Goal: Find specific page/section: Find specific page/section

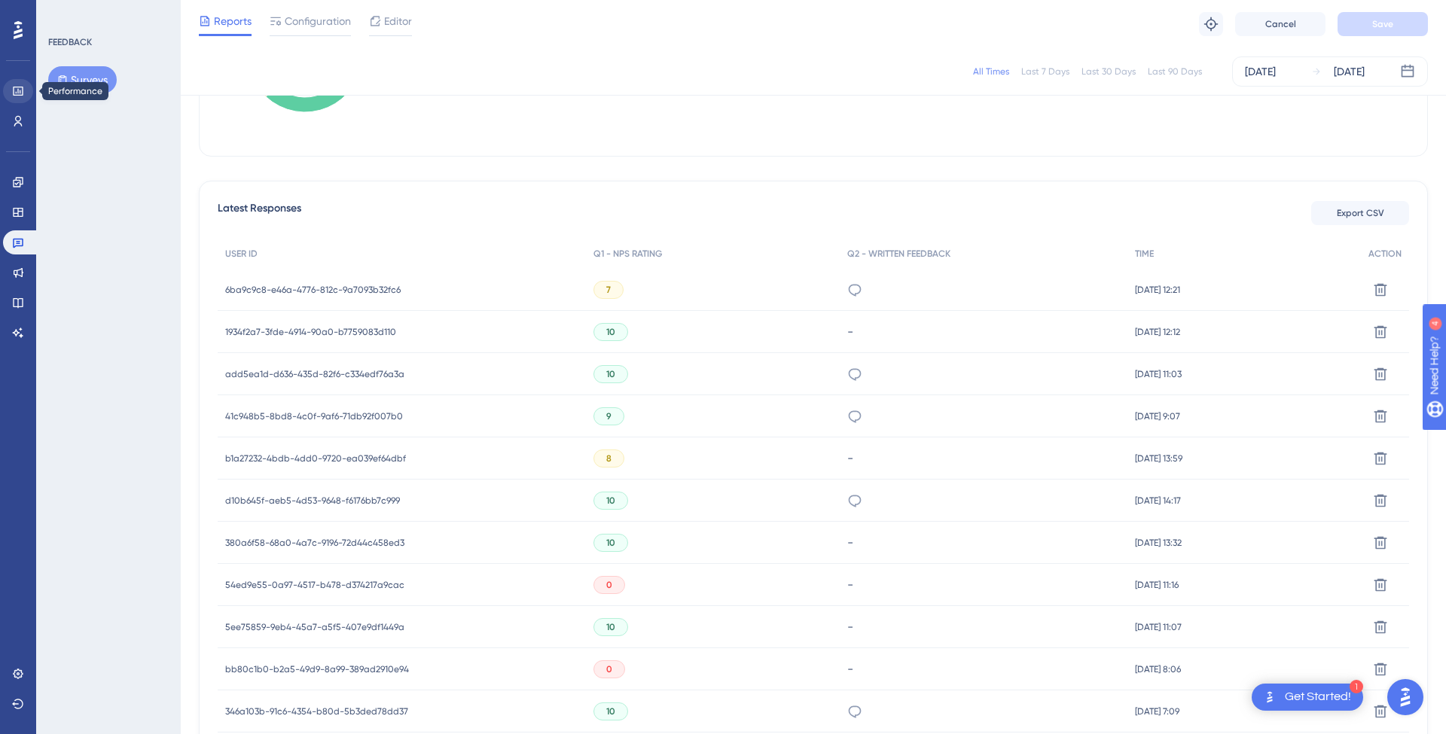
click at [26, 89] on link at bounding box center [18, 91] width 30 height 24
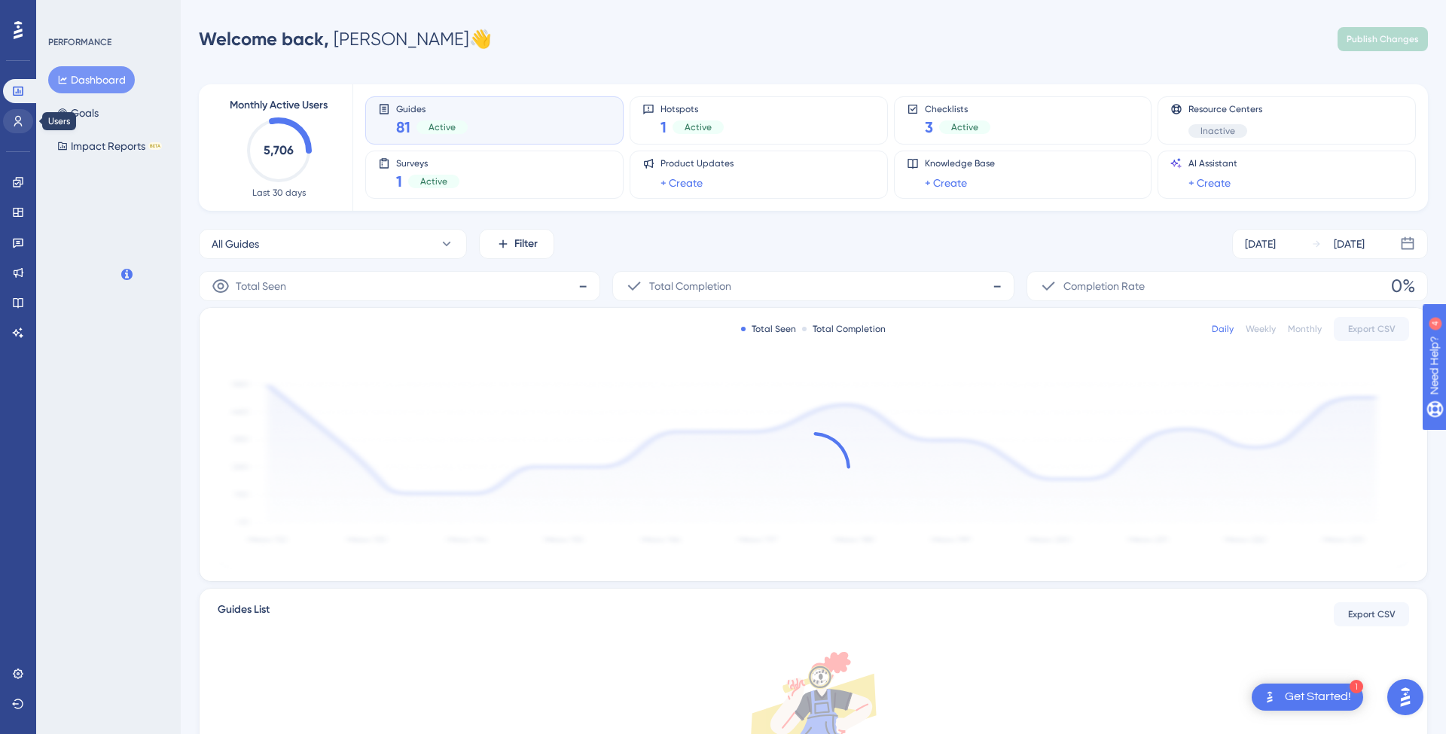
click at [7, 120] on link at bounding box center [18, 121] width 30 height 24
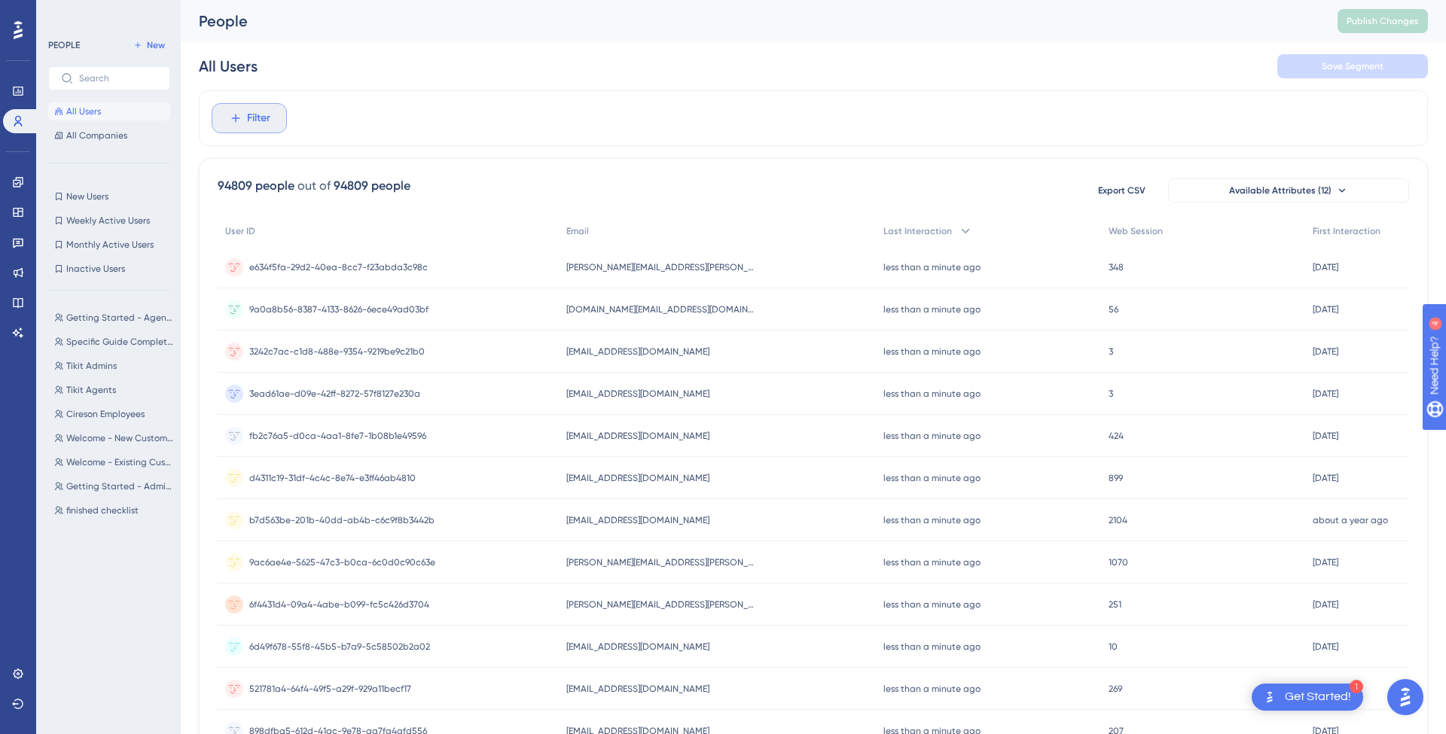
click at [226, 111] on button "Filter" at bounding box center [249, 118] width 75 height 30
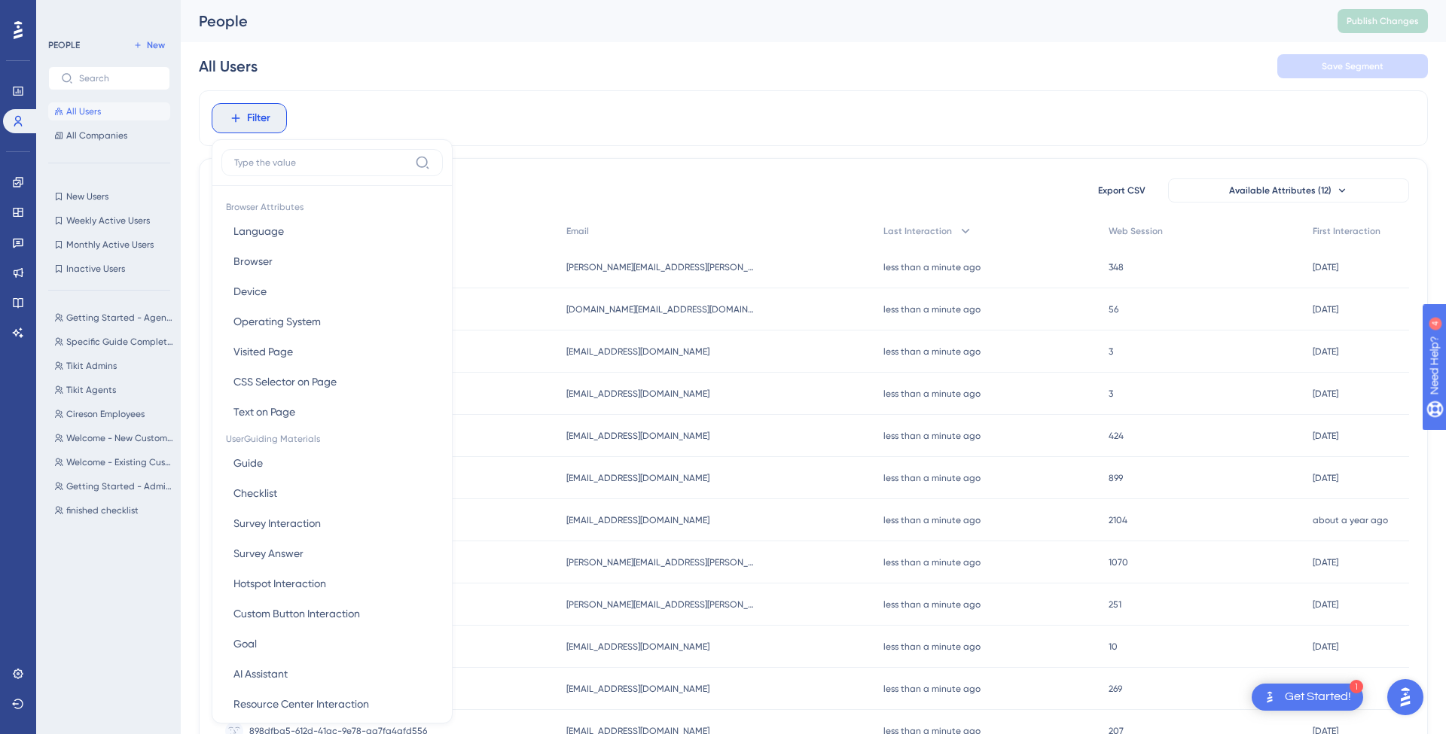
scroll to position [62, 0]
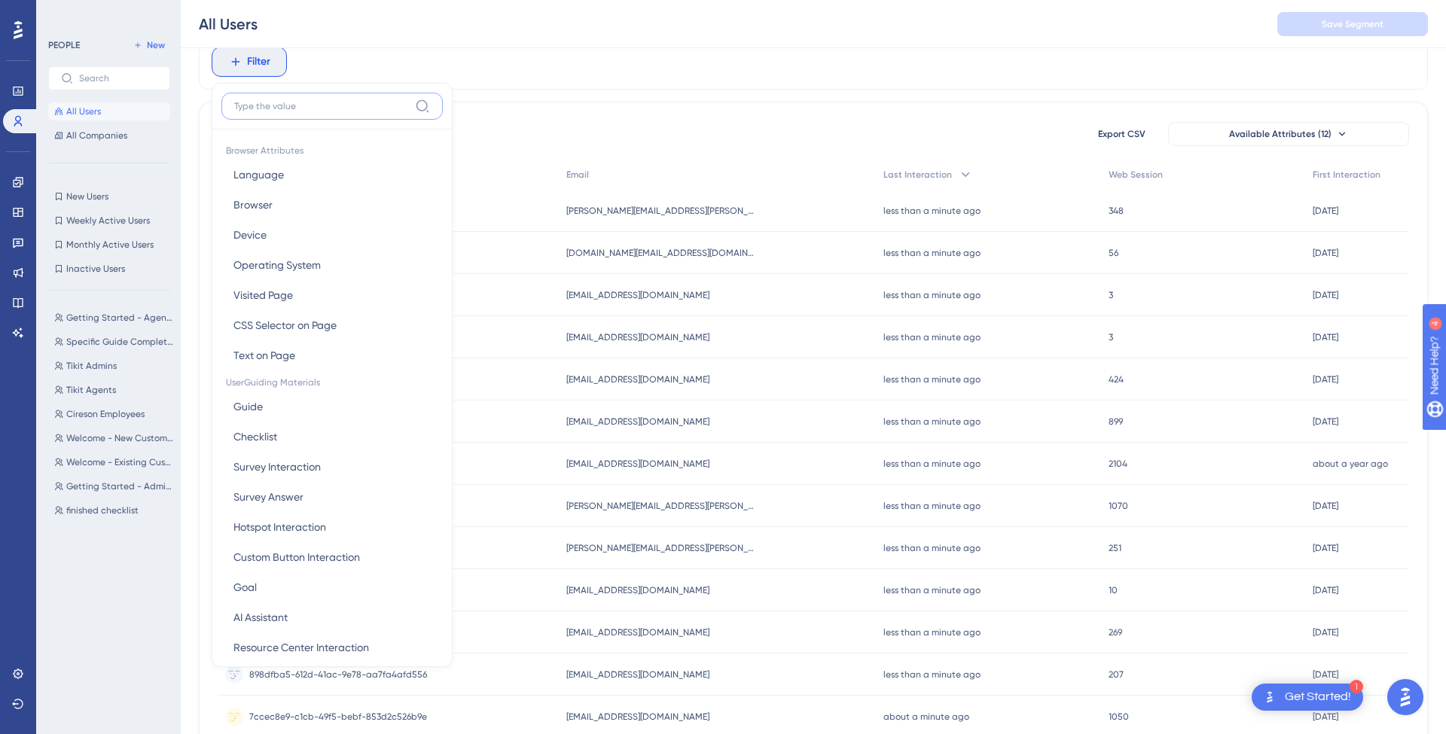
click at [347, 111] on input at bounding box center [321, 106] width 175 height 12
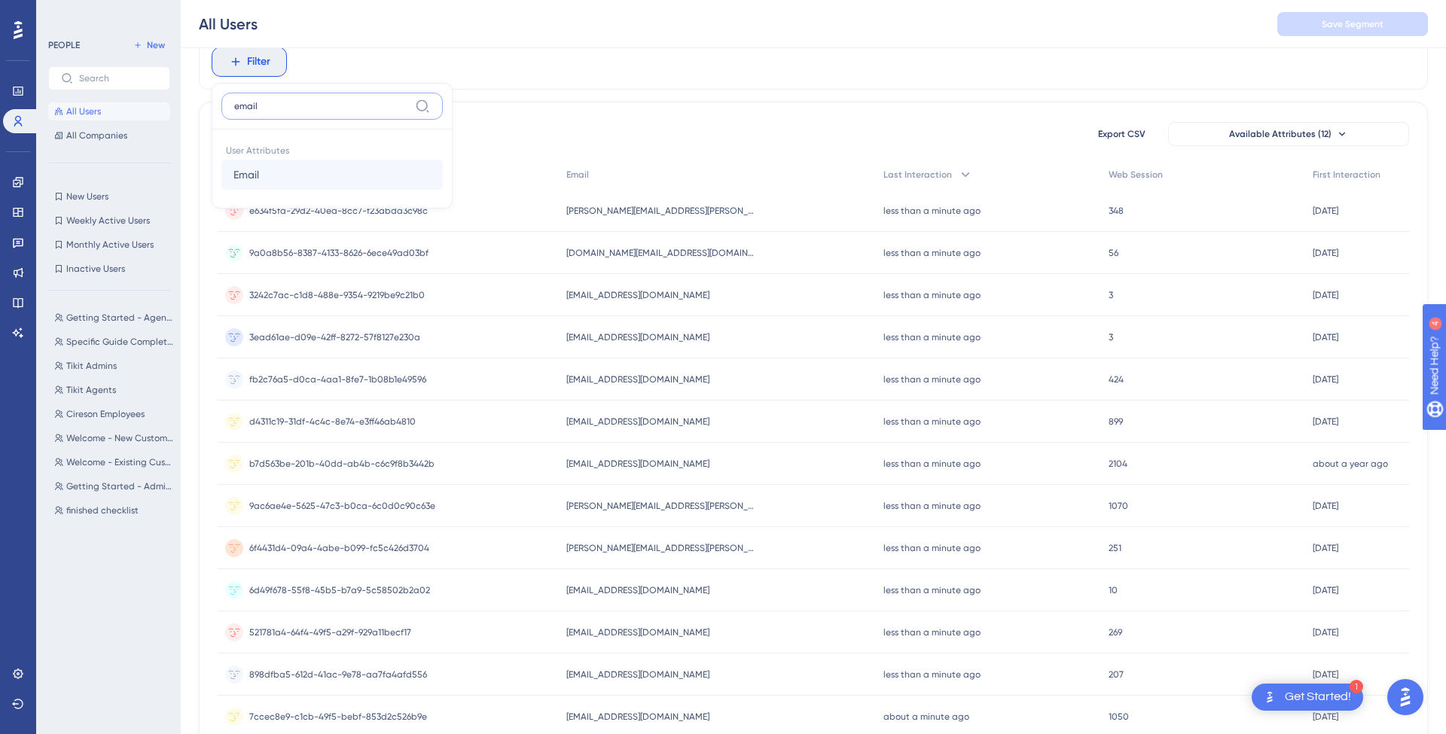
type input "email"
click at [316, 177] on button "Email Email" at bounding box center [331, 175] width 221 height 30
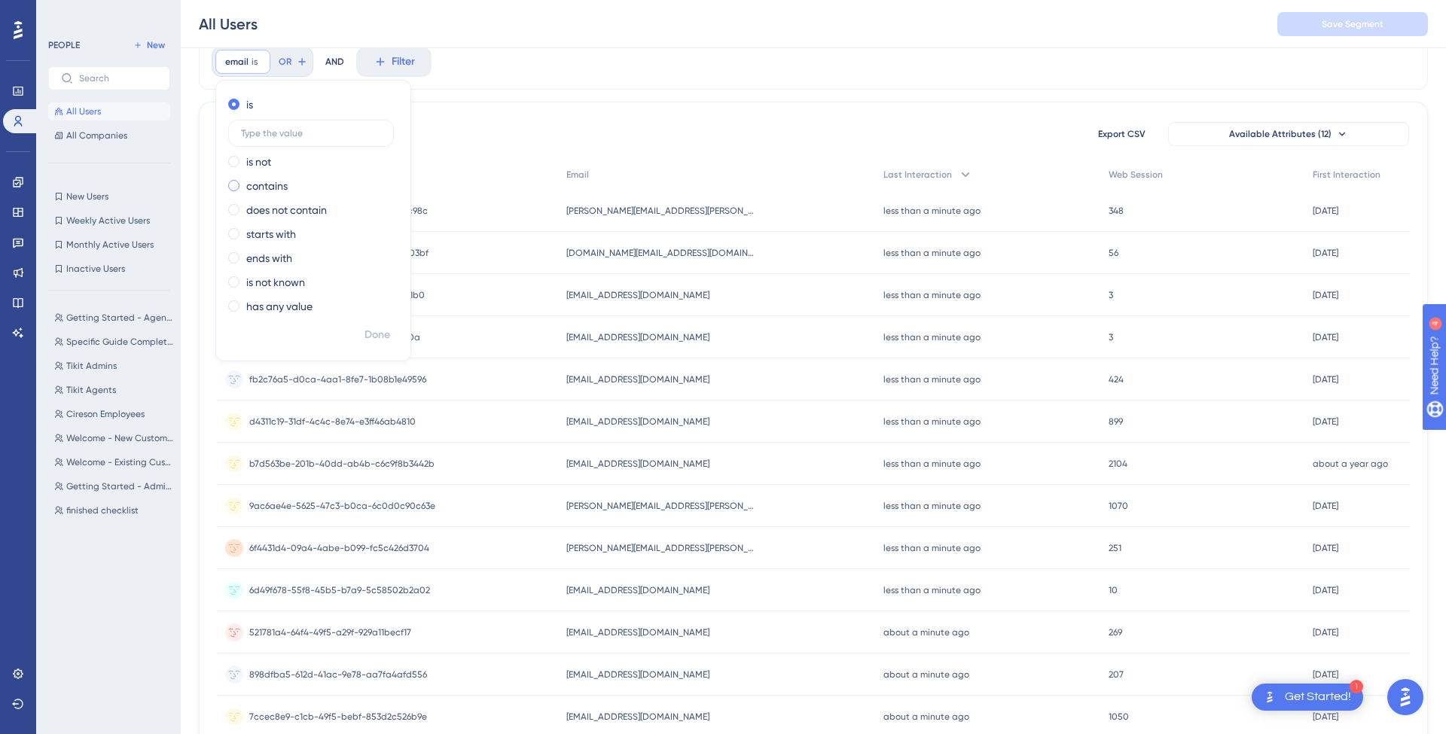
scroll to position [62, 1]
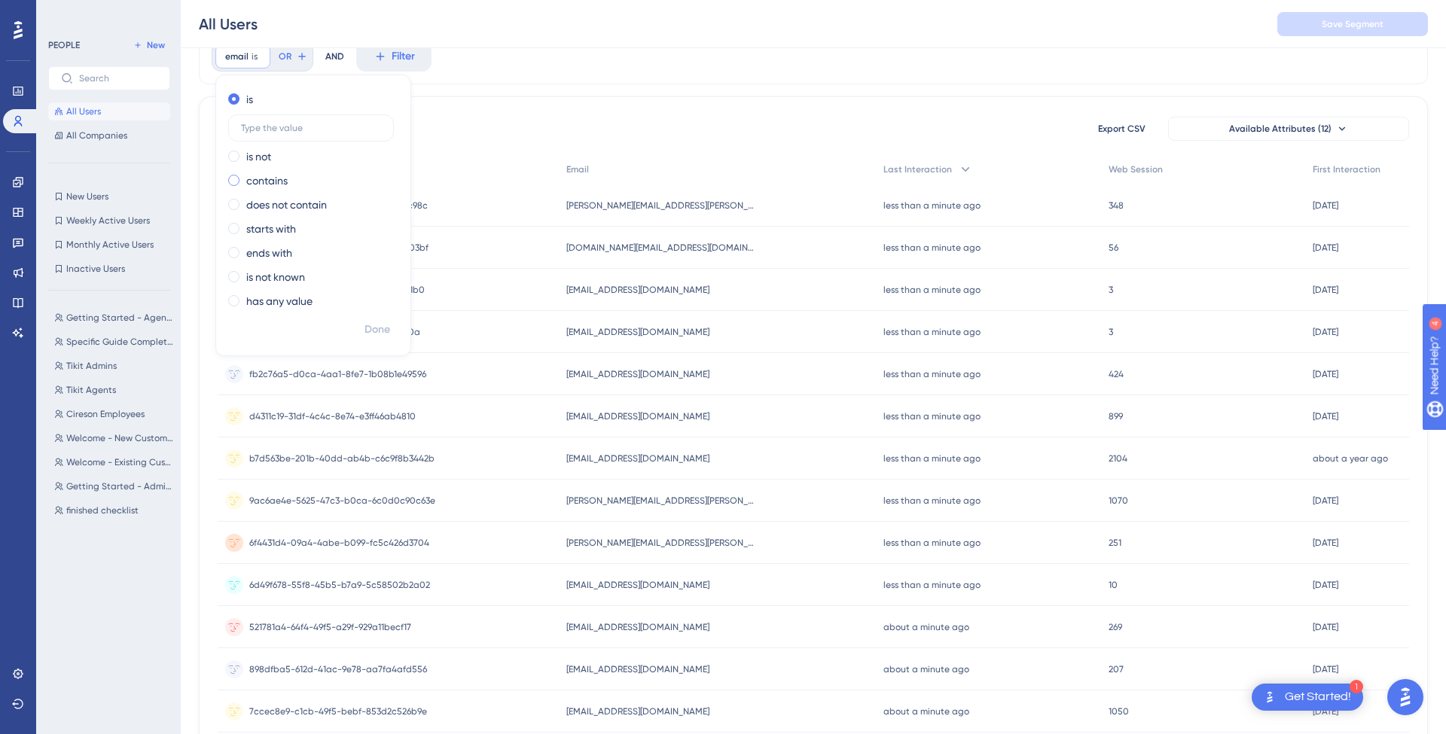
click at [271, 189] on label "contains" at bounding box center [266, 181] width 41 height 18
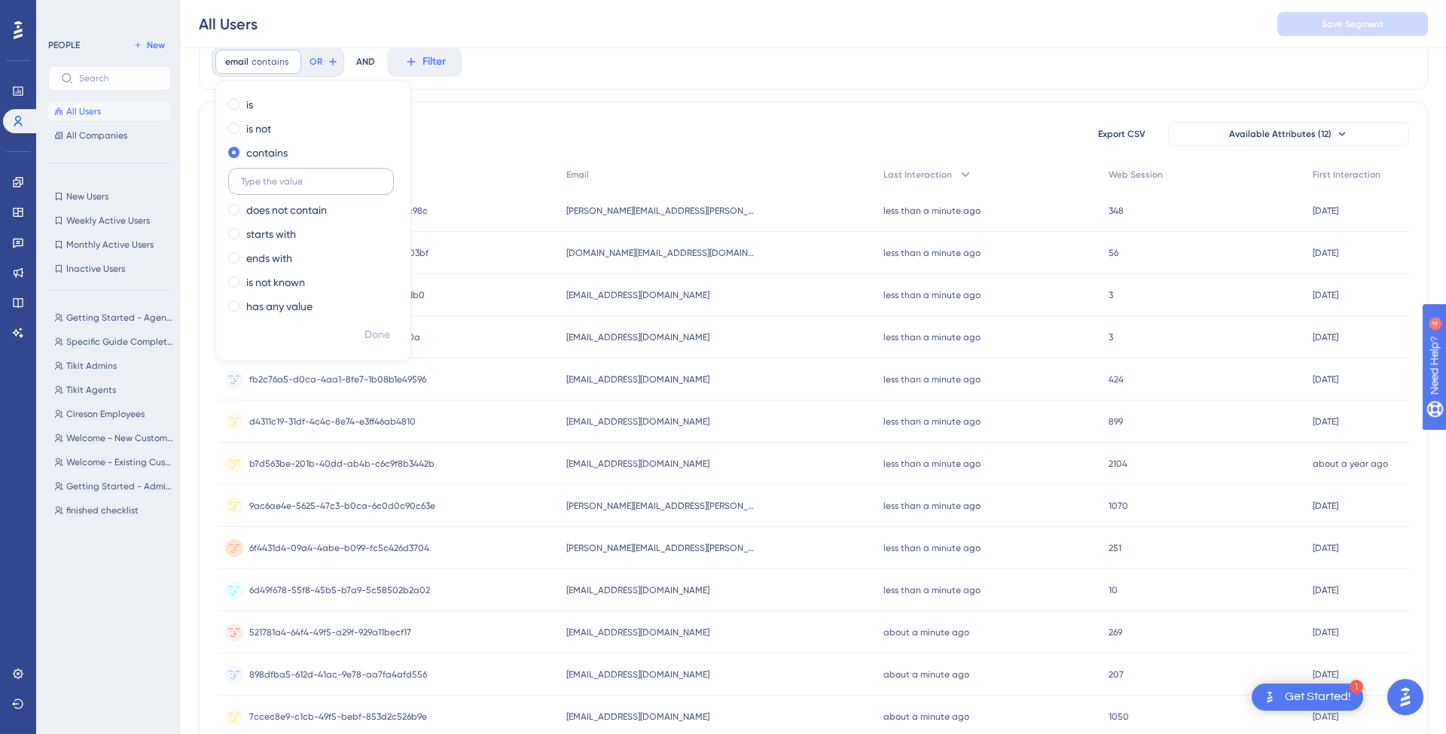
click at [305, 181] on input "text" at bounding box center [311, 181] width 140 height 11
type input "central"
click at [393, 332] on button "Done" at bounding box center [377, 334] width 42 height 27
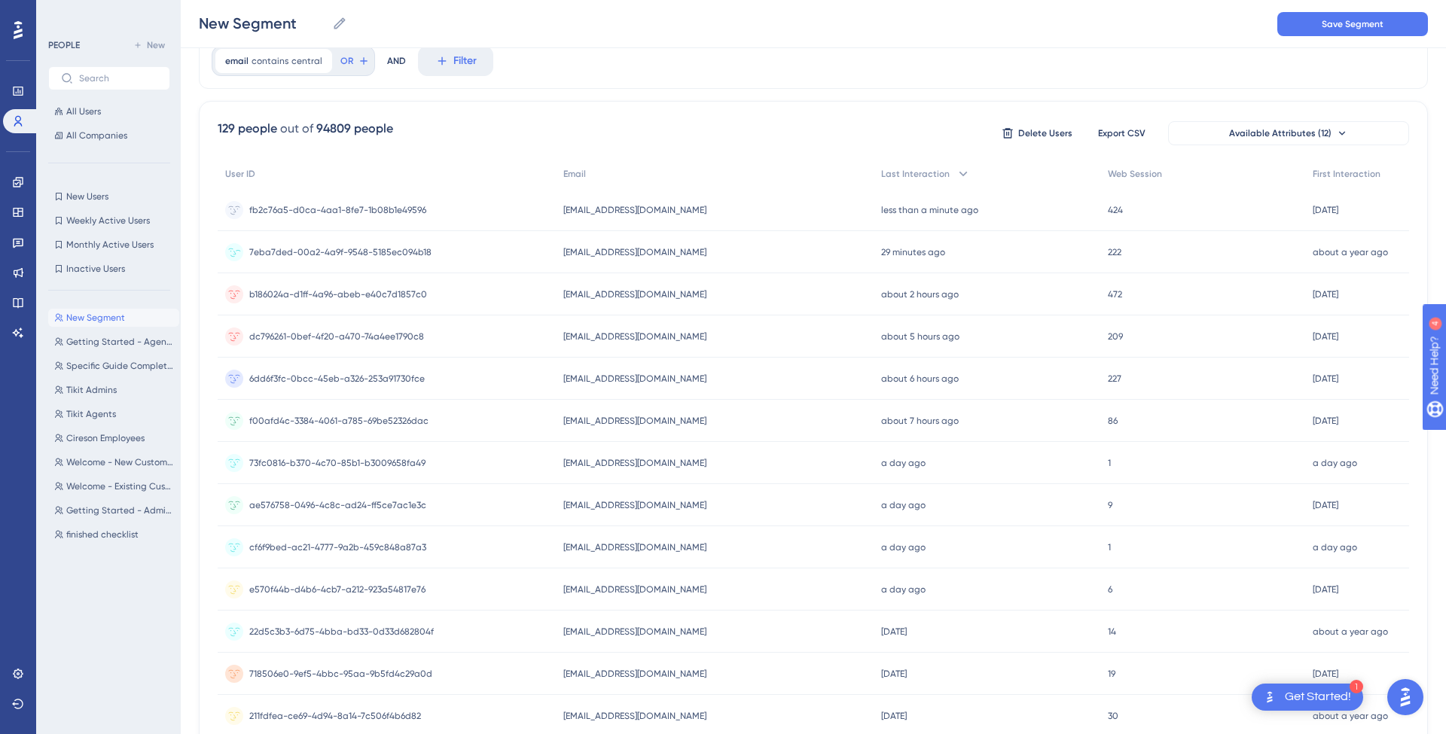
click at [381, 250] on span "7eba7ded-00a2-4a9f-9548-5185ec094b18" at bounding box center [340, 252] width 182 height 12
